Goal: Transaction & Acquisition: Purchase product/service

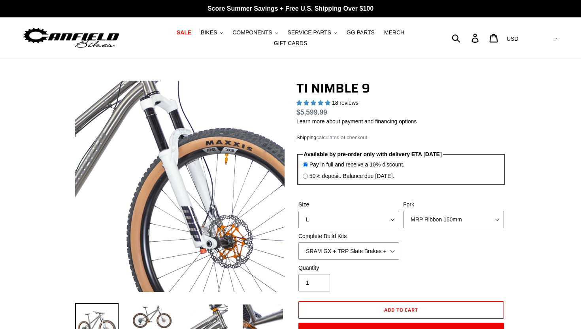
select select "highest-rating"
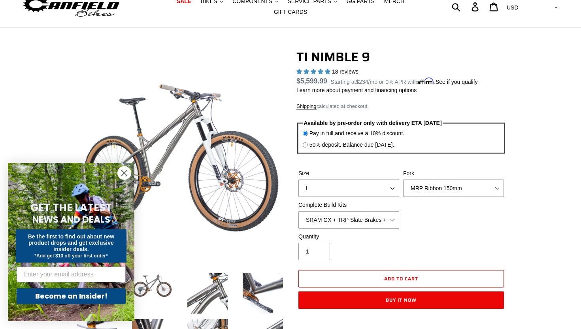
scroll to position [30, 0]
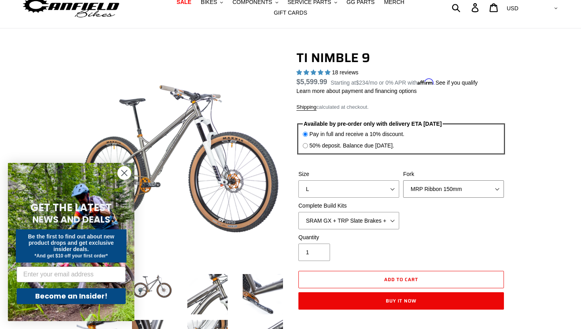
click at [442, 186] on select "MRP Ribbon 150mm RockShox Lyrik 150mm Fox Factory 36 150mm Cane Creek Helm 150m…" at bounding box center [453, 188] width 101 height 17
click at [403, 180] on select "MRP Ribbon 150mm RockShox Lyrik 150mm Fox Factory 36 150mm Cane Creek Helm 150m…" at bounding box center [453, 188] width 101 height 17
click at [447, 193] on select "MRP Ribbon 150mm RockShox Lyrik 150mm Fox Factory 36 150mm Cane Creek Helm 150m…" at bounding box center [453, 188] width 101 height 17
click at [403, 180] on select "MRP Ribbon 150mm RockShox Lyrik 150mm Fox Factory 36 150mm Cane Creek Helm 150m…" at bounding box center [453, 188] width 101 height 17
click at [434, 194] on select "MRP Ribbon 150mm RockShox Lyrik 150mm Fox Factory 36 150mm Cane Creek Helm 150m…" at bounding box center [453, 188] width 101 height 17
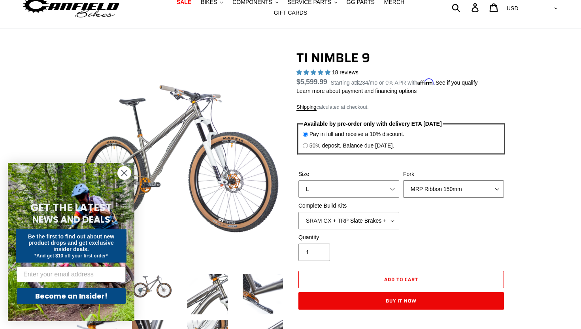
select select "Cane Creek Helm 150mm"
click at [403, 180] on select "MRP Ribbon 150mm RockShox Lyrik 150mm Fox Factory 36 150mm Cane Creek Helm 150m…" at bounding box center [453, 188] width 101 height 17
click at [127, 172] on circle "Close dialog" at bounding box center [124, 172] width 13 height 13
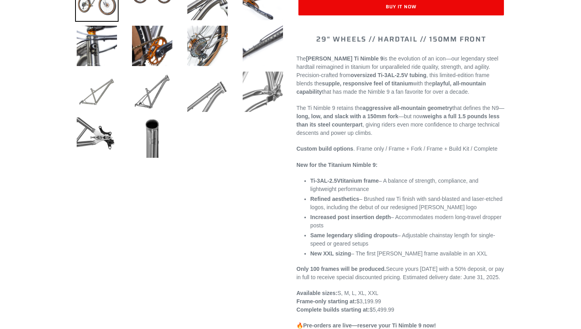
scroll to position [326, 0]
